Goal: Information Seeking & Learning: Compare options

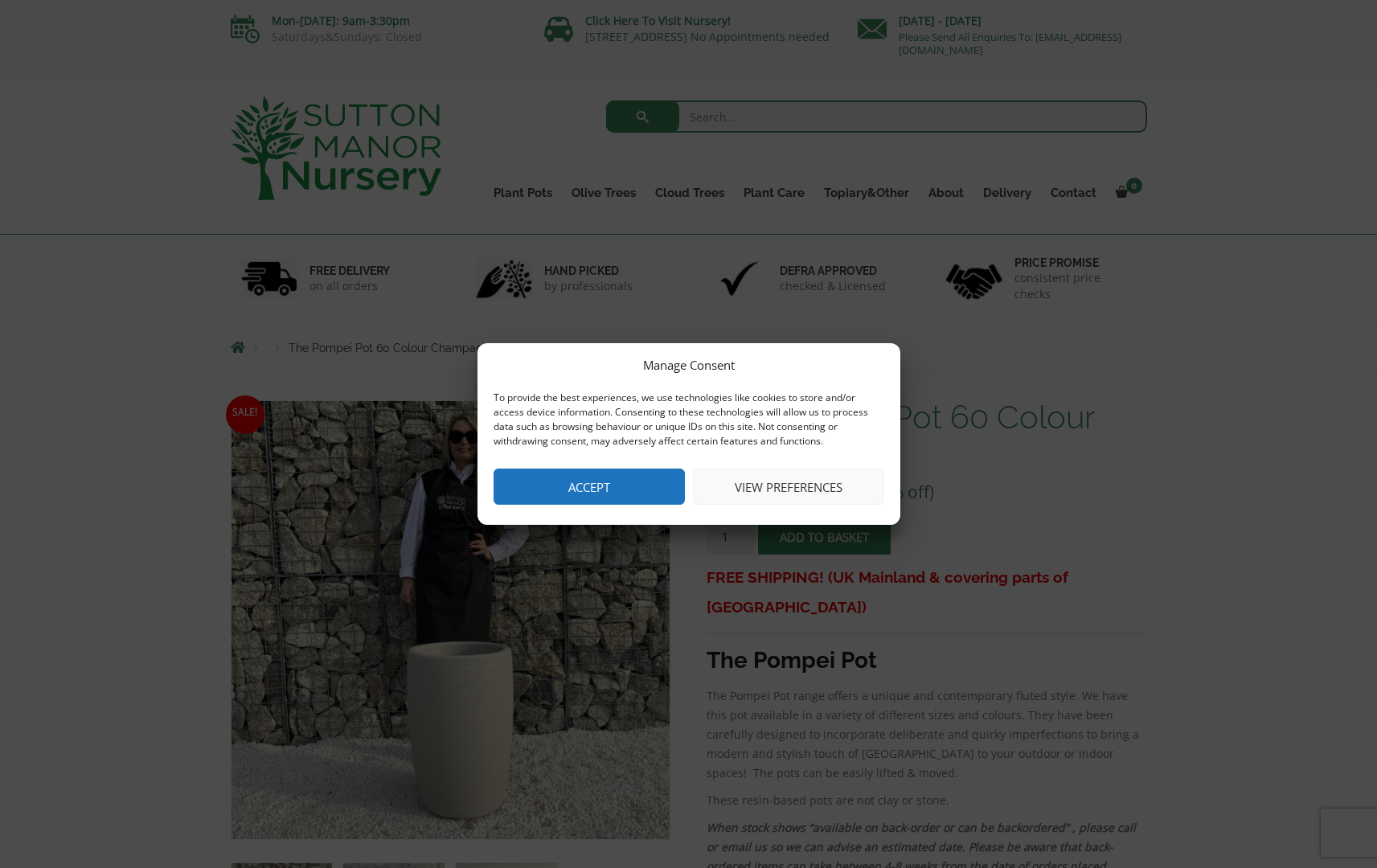
click at [593, 477] on button "Accept" at bounding box center [589, 486] width 191 height 36
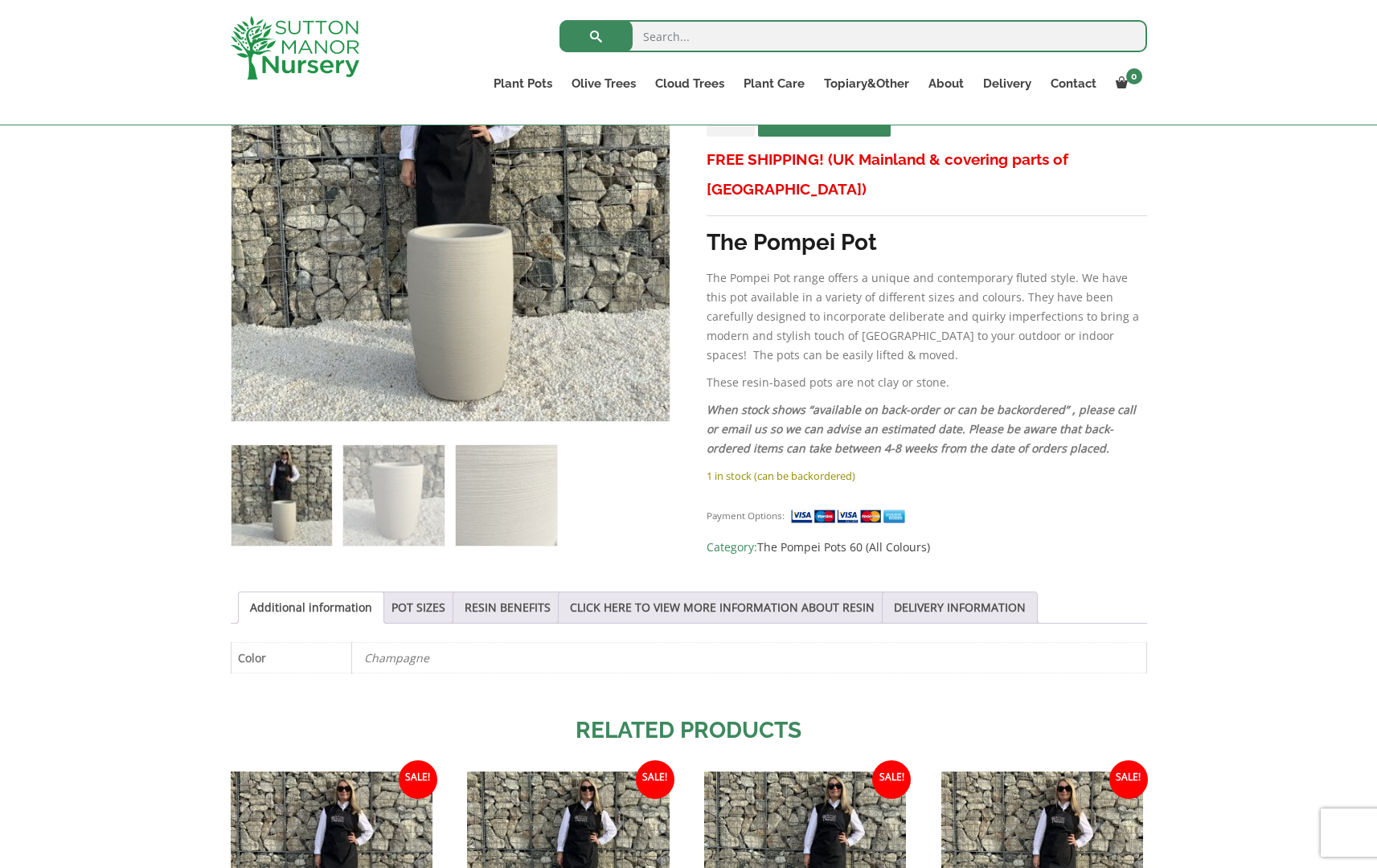
scroll to position [387, 0]
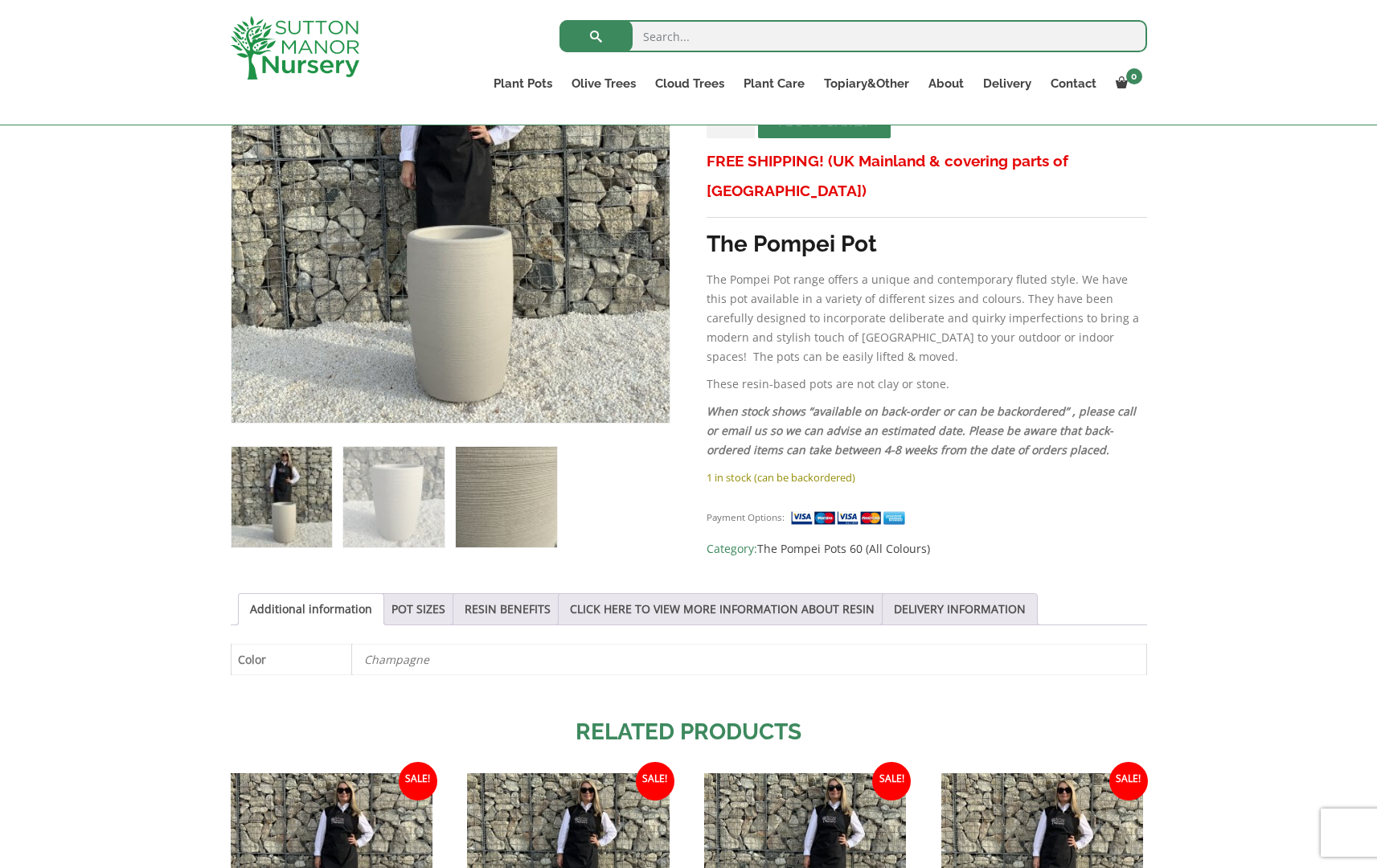
click at [521, 496] on img at bounding box center [505, 497] width 101 height 101
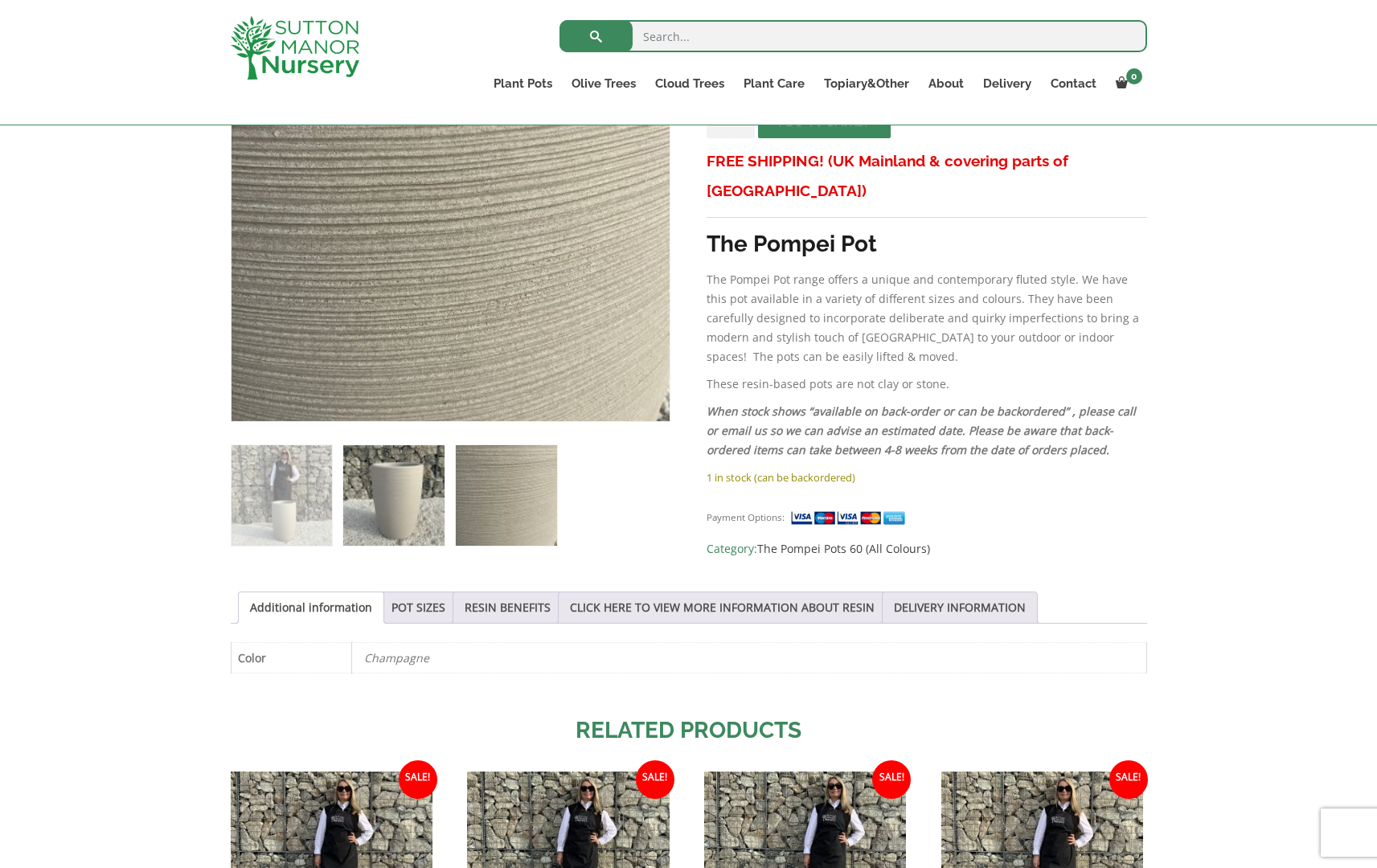
click at [403, 491] on img at bounding box center [393, 495] width 101 height 101
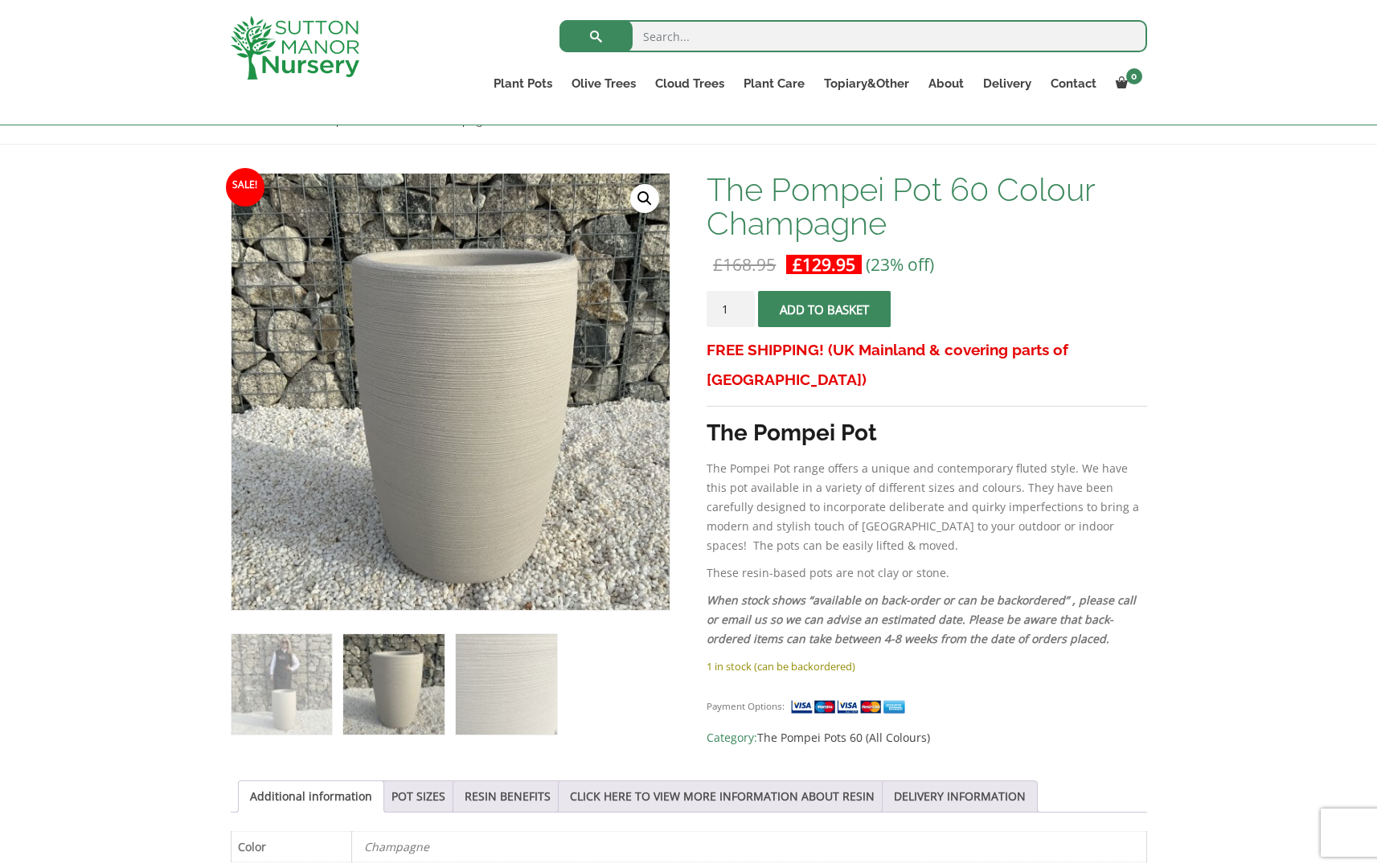
scroll to position [197, 0]
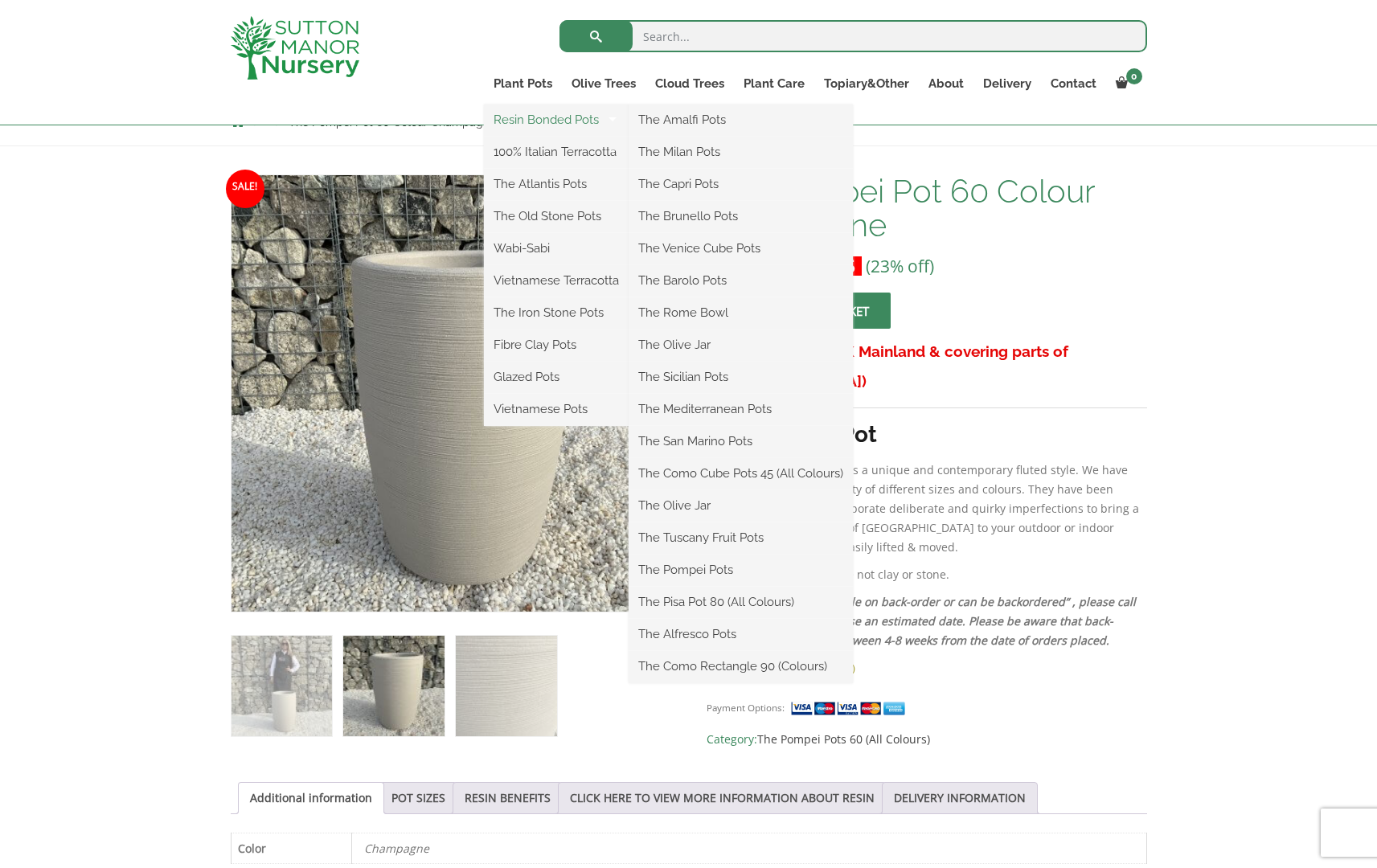
click at [526, 118] on link "Resin Bonded Pots" at bounding box center [555, 120] width 145 height 25
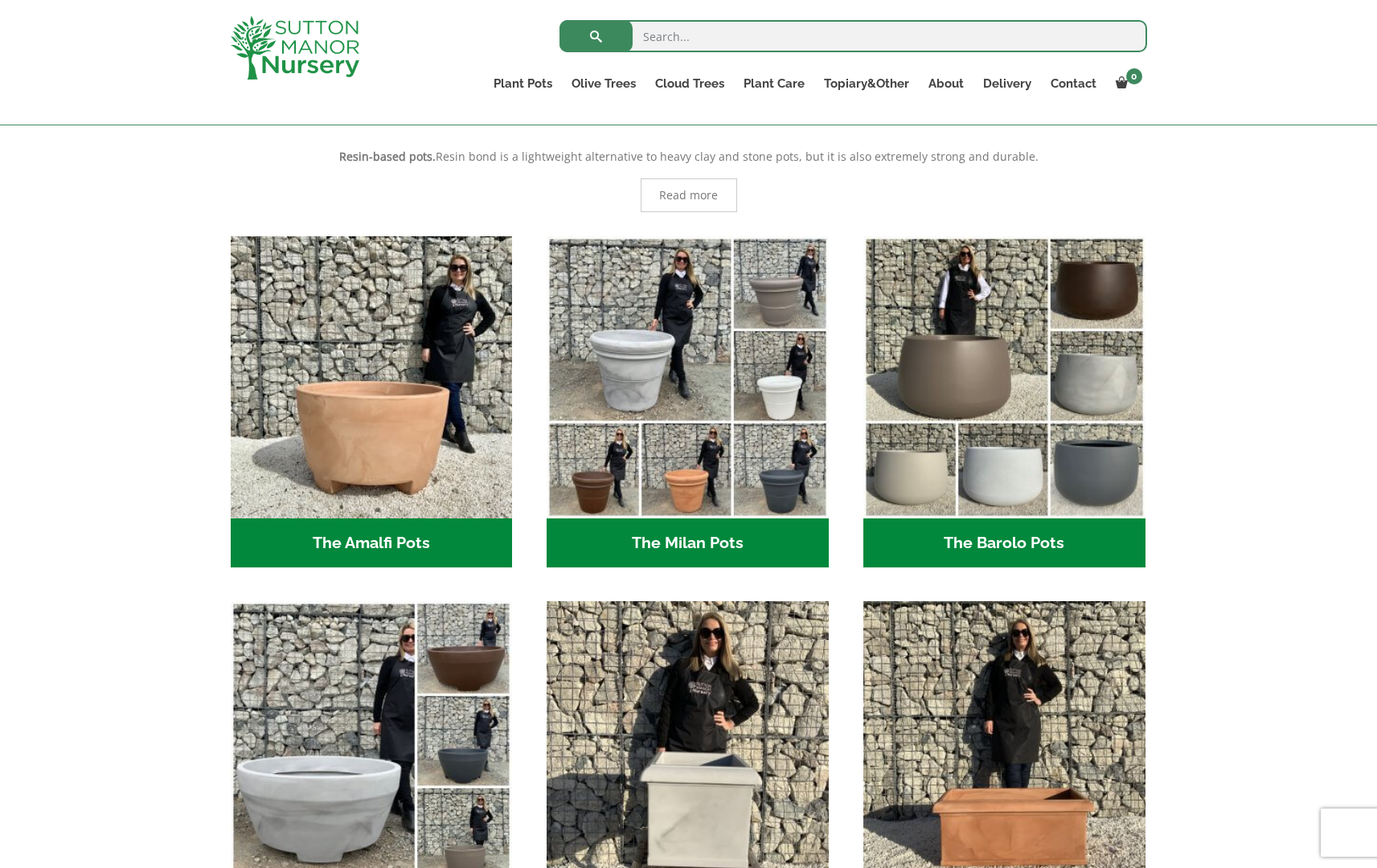
scroll to position [327, 0]
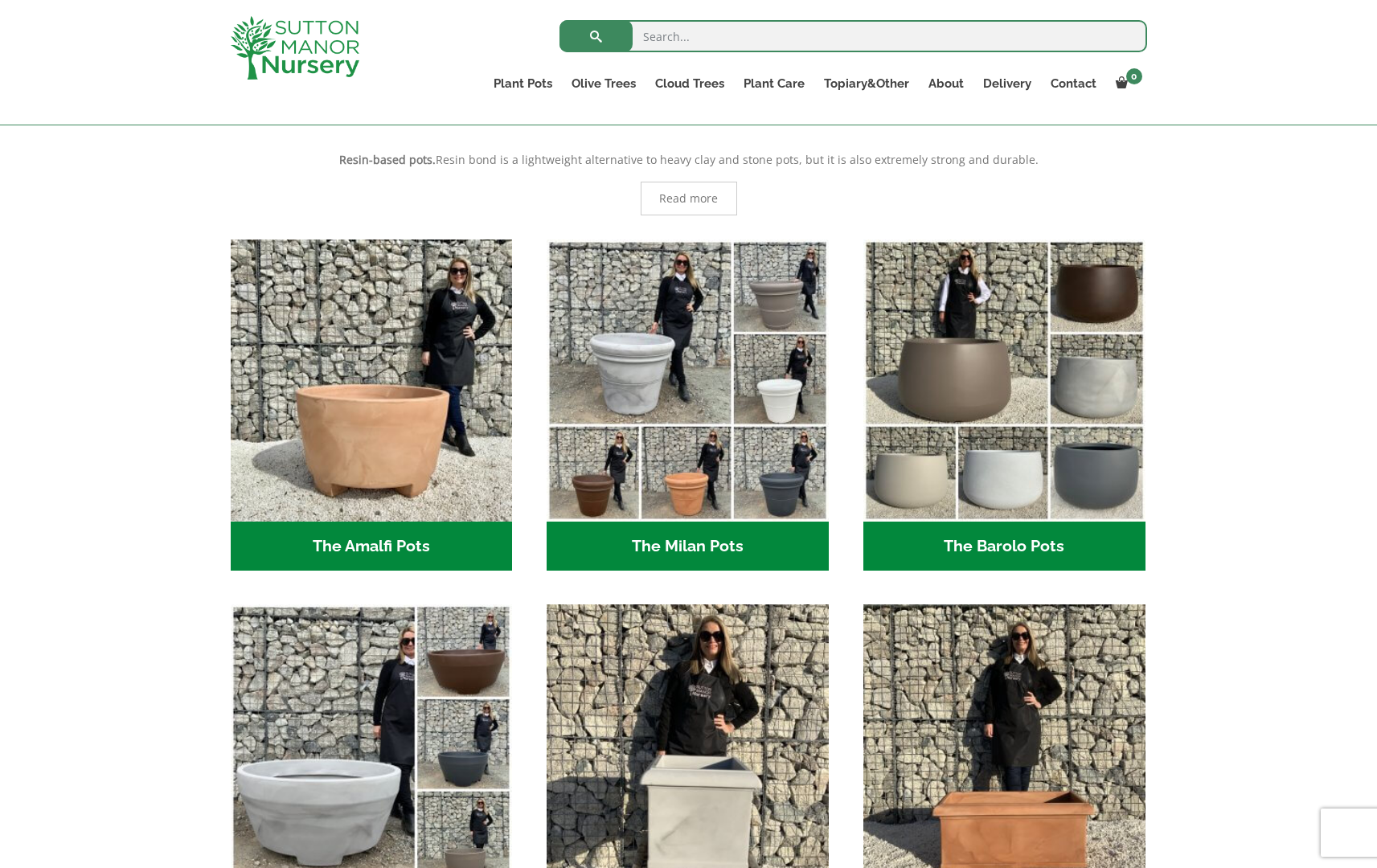
drag, startPoint x: 1381, startPoint y: 180, endPoint x: 1175, endPoint y: 185, distance: 206.1
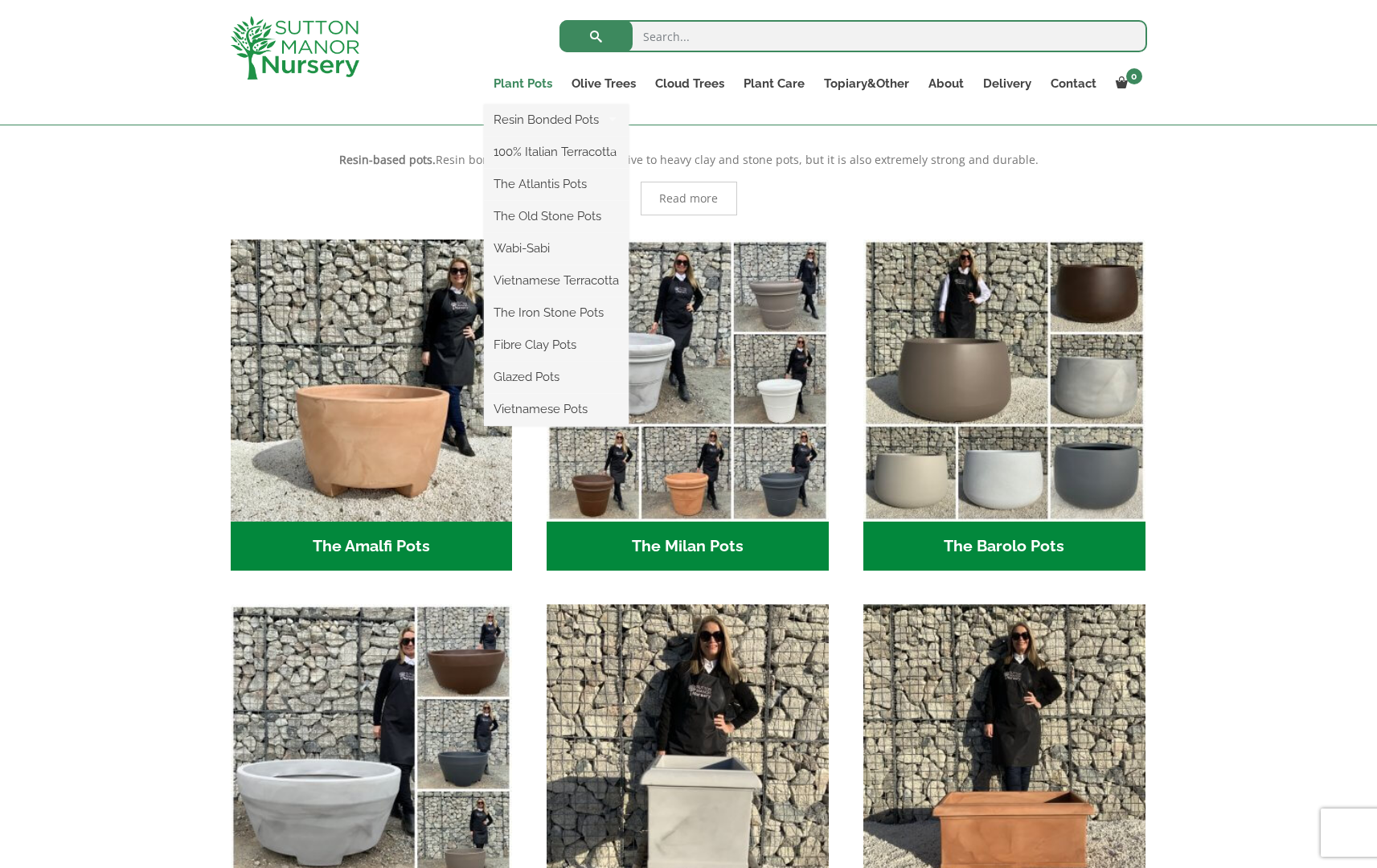
click at [540, 83] on link "Plant Pots" at bounding box center [522, 84] width 78 height 23
click at [528, 344] on link "Fibre Clay Pots" at bounding box center [555, 345] width 145 height 25
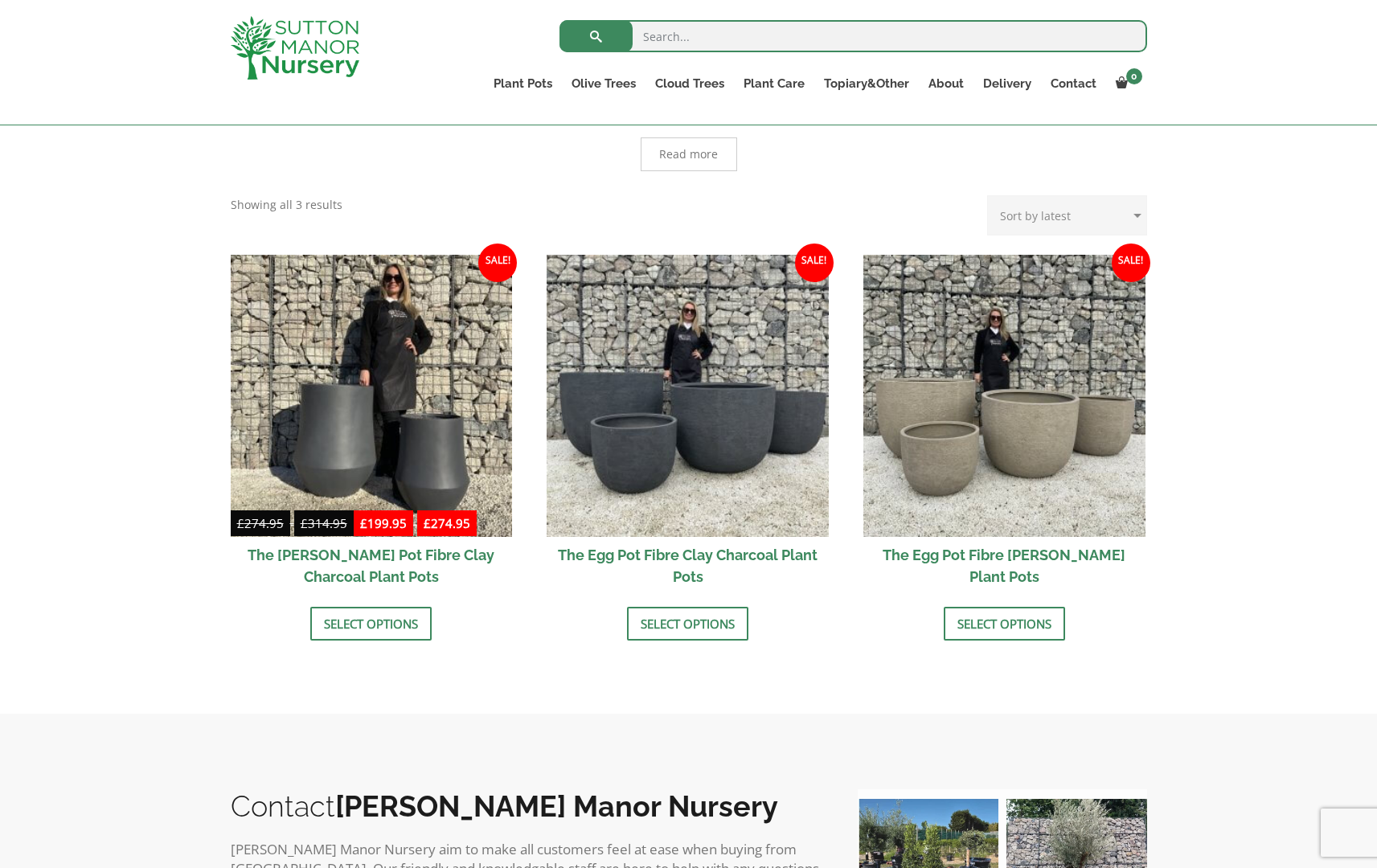
scroll to position [393, 0]
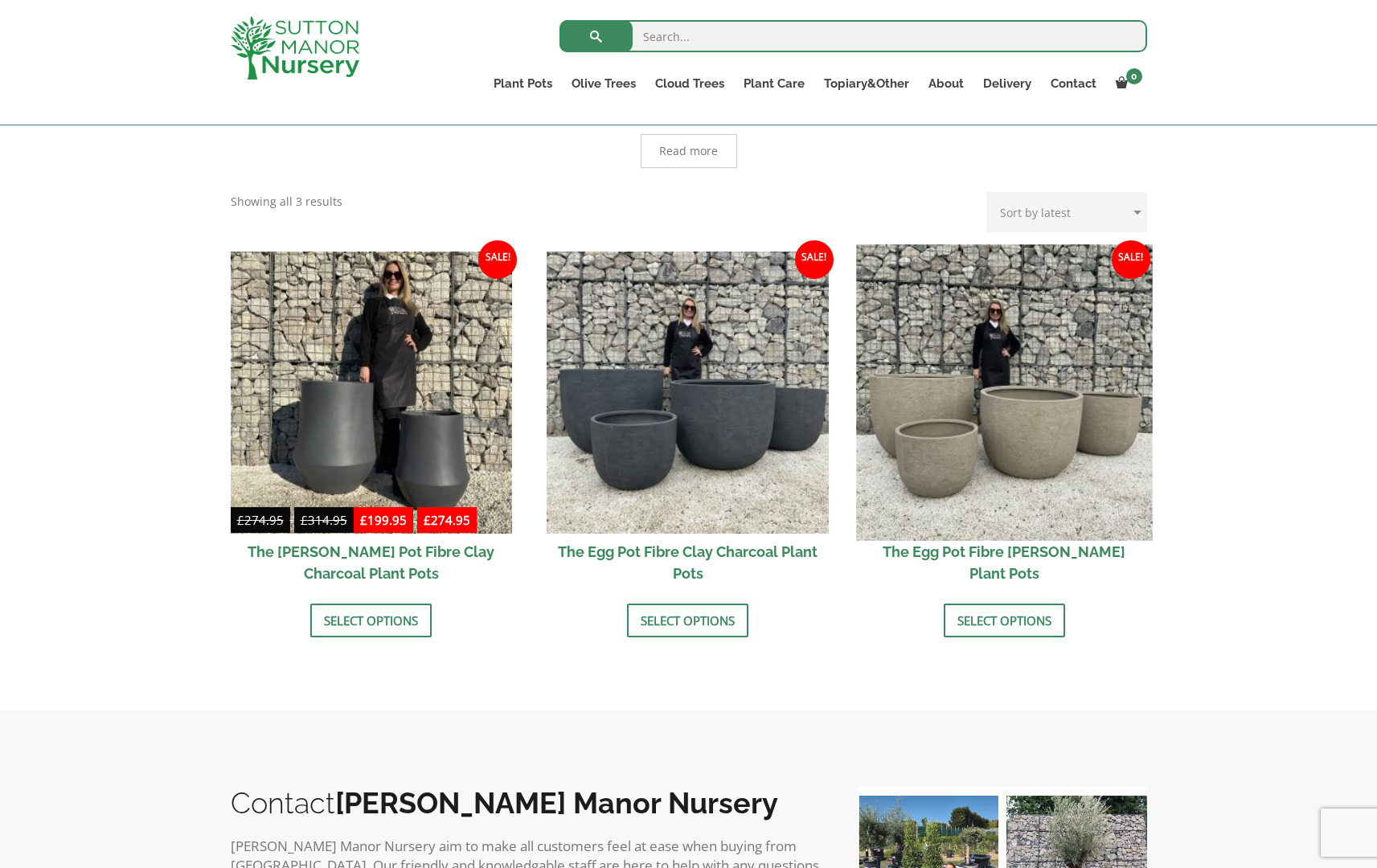
click at [985, 429] on img at bounding box center [1004, 392] width 296 height 296
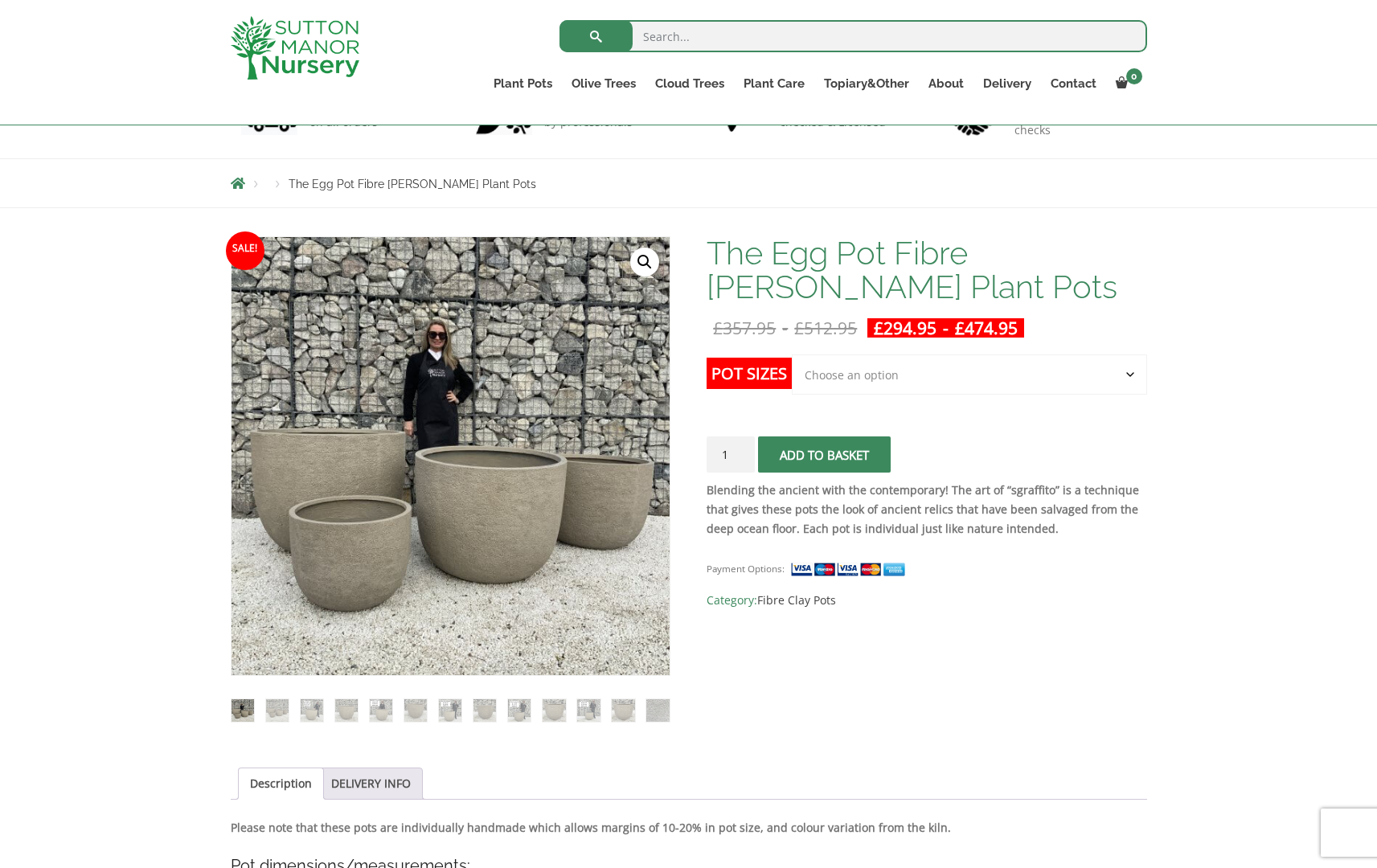
scroll to position [41, 0]
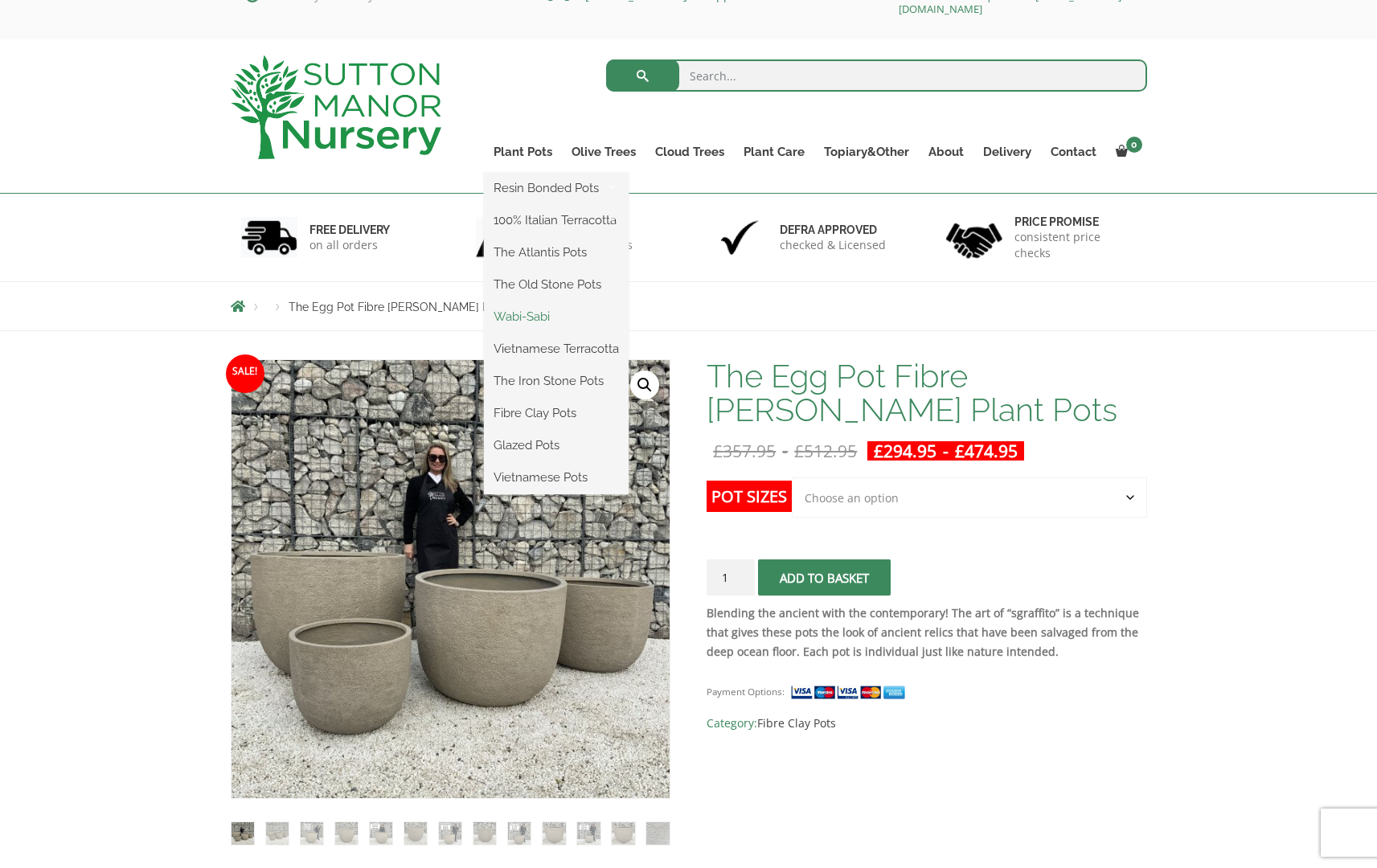
click at [531, 317] on link "Wabi-Sabi" at bounding box center [555, 317] width 145 height 25
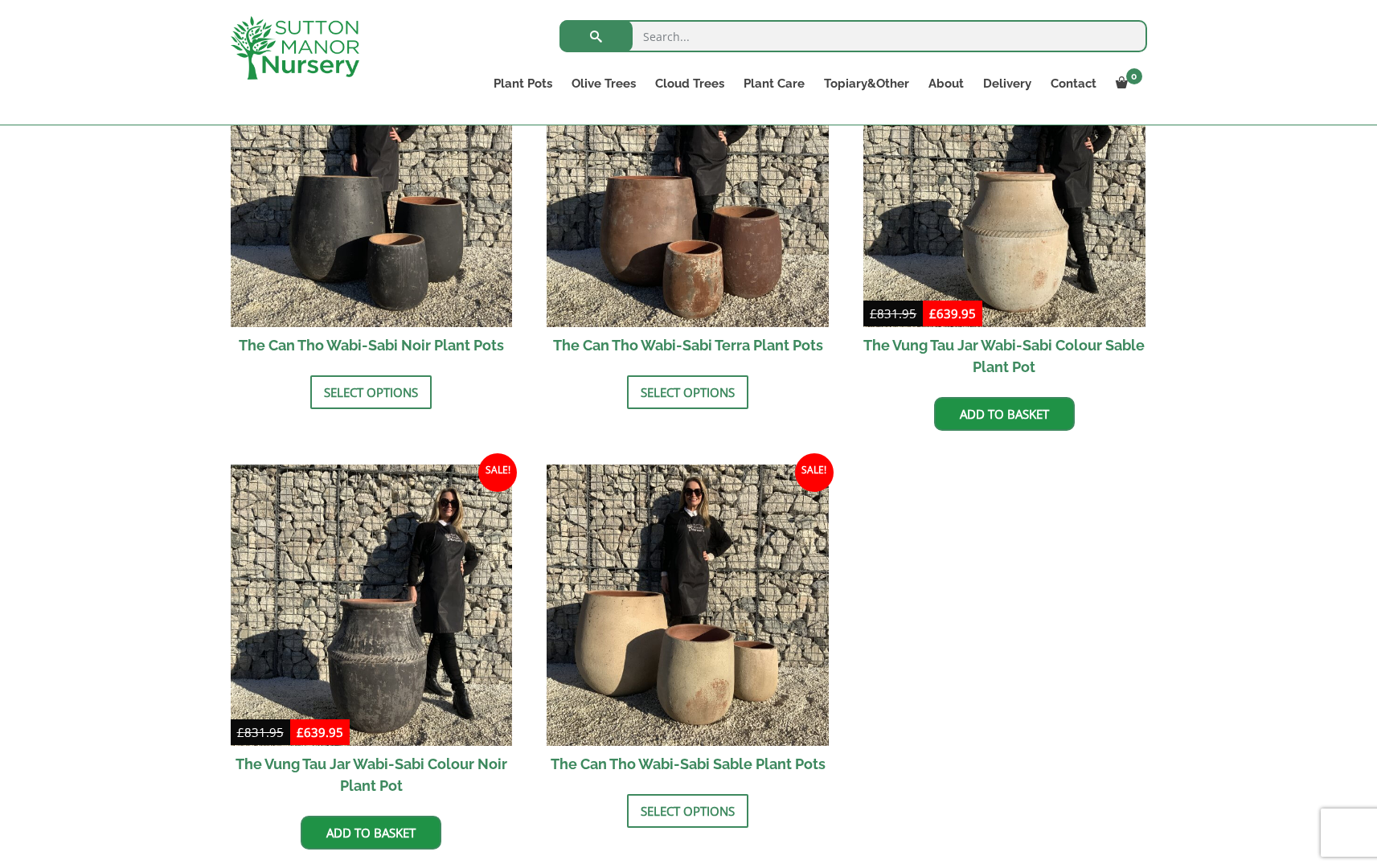
scroll to position [1753, 0]
